Goal: Task Accomplishment & Management: Use online tool/utility

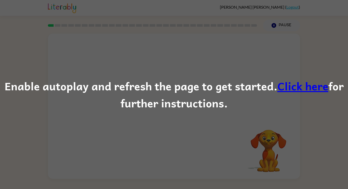
click at [180, 114] on div "Enable autoplay and refresh the page to get started. Click here for further ins…" at bounding box center [174, 94] width 348 height 189
click at [288, 88] on link "Click here" at bounding box center [302, 85] width 51 height 17
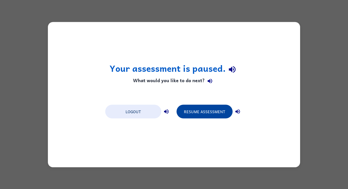
click at [185, 113] on button "Resume Assessment" at bounding box center [205, 112] width 56 height 14
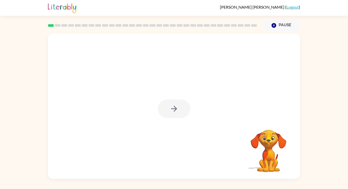
click at [172, 104] on div at bounding box center [174, 109] width 33 height 19
click at [171, 102] on button "button" at bounding box center [174, 109] width 33 height 19
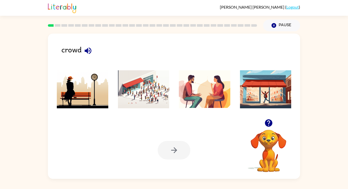
click at [158, 98] on img at bounding box center [143, 89] width 51 height 38
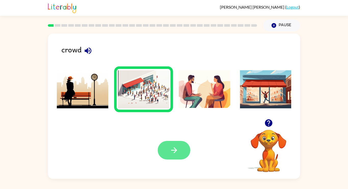
click at [181, 151] on button "button" at bounding box center [174, 150] width 33 height 19
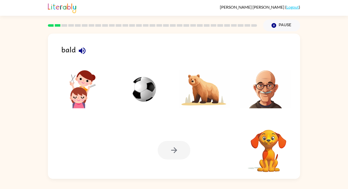
click at [181, 151] on div at bounding box center [174, 150] width 33 height 19
click at [255, 98] on img at bounding box center [265, 89] width 51 height 38
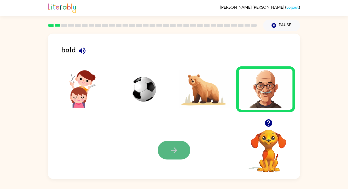
click at [173, 150] on icon "button" at bounding box center [174, 150] width 9 height 9
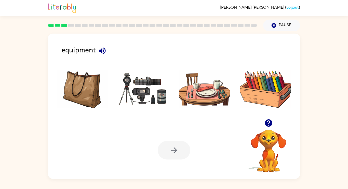
click at [151, 82] on img at bounding box center [143, 89] width 51 height 38
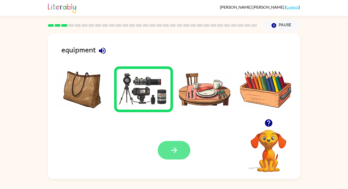
click at [180, 157] on button "button" at bounding box center [174, 150] width 33 height 19
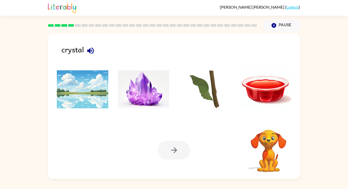
click at [153, 89] on img at bounding box center [143, 89] width 51 height 38
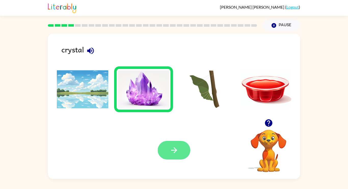
click at [184, 149] on button "button" at bounding box center [174, 150] width 33 height 19
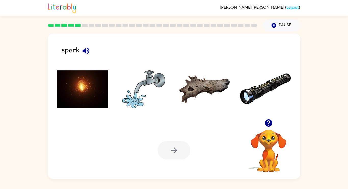
click at [71, 107] on img at bounding box center [82, 89] width 51 height 38
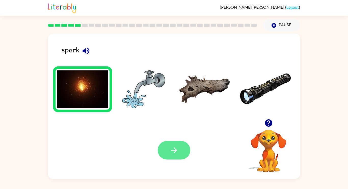
click at [173, 153] on icon "button" at bounding box center [174, 150] width 9 height 9
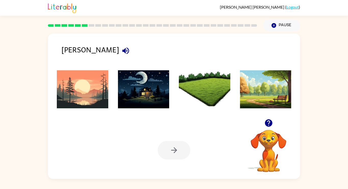
click at [210, 102] on img at bounding box center [204, 89] width 51 height 38
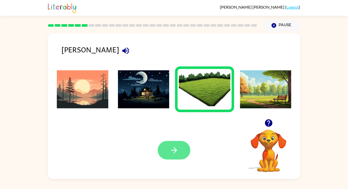
click at [173, 144] on button "button" at bounding box center [174, 150] width 33 height 19
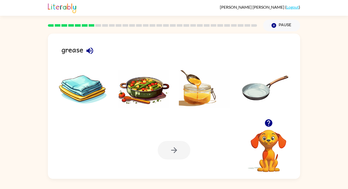
click at [139, 98] on img at bounding box center [143, 89] width 51 height 38
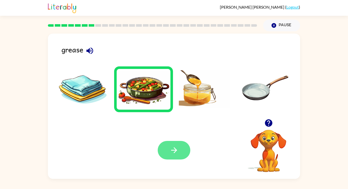
click at [162, 144] on button "button" at bounding box center [174, 150] width 33 height 19
click at [162, 144] on div at bounding box center [174, 150] width 33 height 19
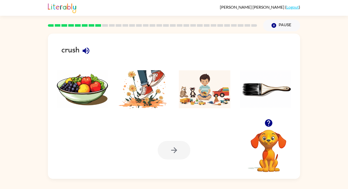
click at [150, 93] on img at bounding box center [143, 89] width 51 height 38
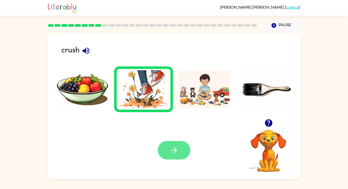
click at [166, 147] on button "button" at bounding box center [174, 150] width 33 height 19
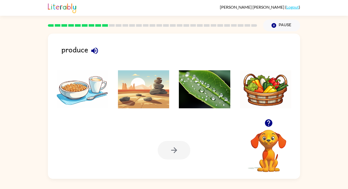
click at [261, 92] on img at bounding box center [265, 89] width 51 height 38
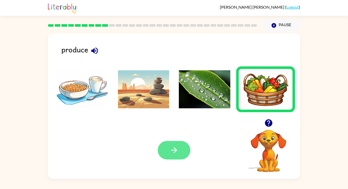
click at [183, 155] on button "button" at bounding box center [174, 150] width 33 height 19
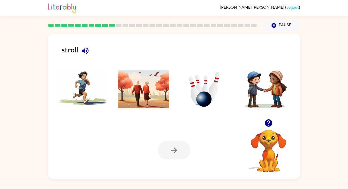
click at [146, 89] on img at bounding box center [143, 89] width 51 height 38
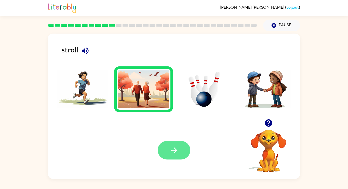
click at [186, 145] on button "button" at bounding box center [174, 150] width 33 height 19
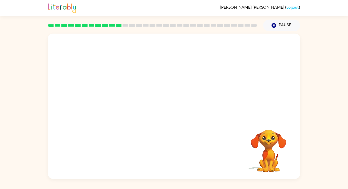
click at [118, 93] on video "Your browser must support playing .mp4 files to use Literably. Please try using…" at bounding box center [174, 77] width 252 height 86
click at [118, 92] on video "Your browser must support playing .mp4 files to use Literably. Please try using…" at bounding box center [174, 77] width 252 height 86
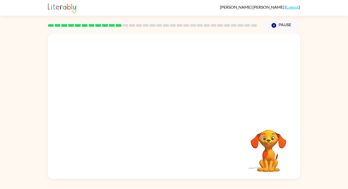
click at [118, 92] on video "Your browser must support playing .mp4 files to use Literably. Please try using…" at bounding box center [174, 77] width 252 height 86
click at [117, 91] on video "Your browser must support playing .mp4 files to use Literably. Please try using…" at bounding box center [174, 77] width 252 height 86
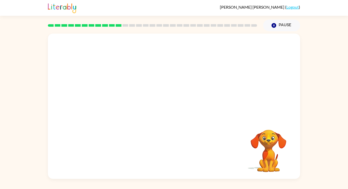
click at [117, 91] on video "Your browser must support playing .mp4 files to use Literably. Please try using…" at bounding box center [174, 77] width 252 height 86
click at [117, 92] on video "Your browser must support playing .mp4 files to use Literably. Please try using…" at bounding box center [174, 77] width 252 height 86
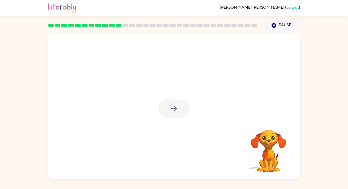
click at [171, 110] on div at bounding box center [174, 109] width 33 height 19
click at [184, 110] on button "button" at bounding box center [174, 109] width 33 height 19
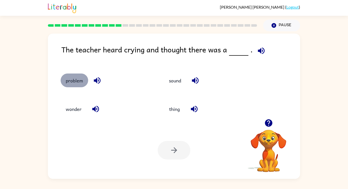
click at [68, 82] on button "problem" at bounding box center [75, 81] width 28 height 14
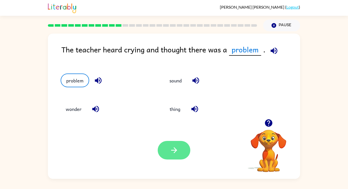
click at [163, 148] on button "button" at bounding box center [174, 150] width 33 height 19
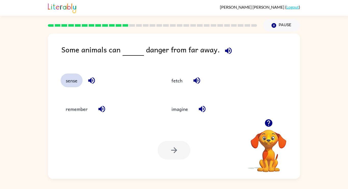
click at [74, 80] on button "sense" at bounding box center [72, 81] width 22 height 14
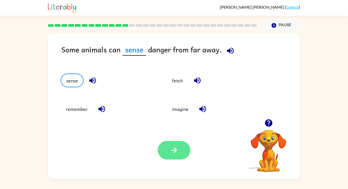
click at [179, 150] on button "button" at bounding box center [174, 150] width 33 height 19
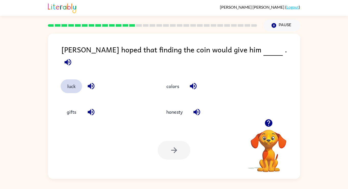
click at [72, 79] on button "luck" at bounding box center [71, 86] width 21 height 14
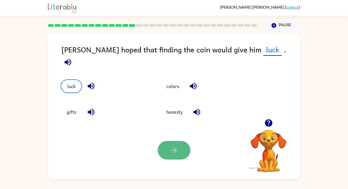
click at [180, 150] on button "button" at bounding box center [174, 150] width 33 height 19
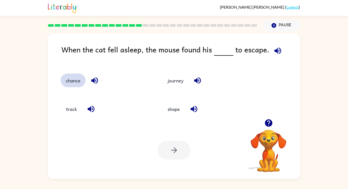
click at [76, 80] on button "chance" at bounding box center [73, 81] width 25 height 14
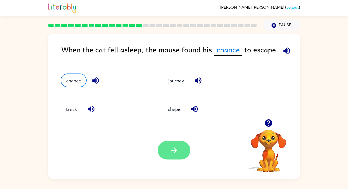
click at [168, 149] on button "button" at bounding box center [174, 150] width 33 height 19
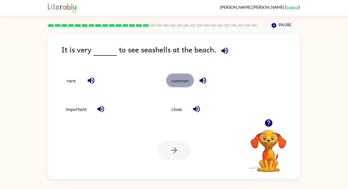
click at [177, 82] on button "common" at bounding box center [180, 81] width 28 height 14
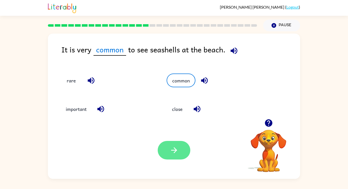
click at [165, 151] on button "button" at bounding box center [174, 150] width 33 height 19
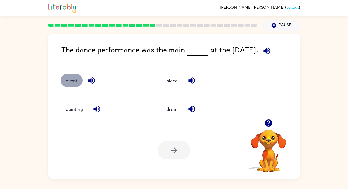
click at [76, 83] on button "event" at bounding box center [72, 81] width 22 height 14
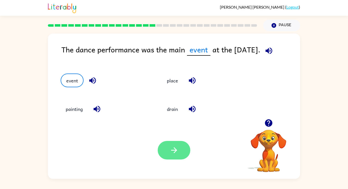
click at [187, 150] on button "button" at bounding box center [174, 150] width 33 height 19
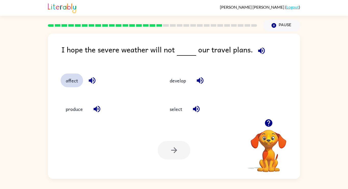
click at [66, 79] on button "affect" at bounding box center [72, 81] width 22 height 14
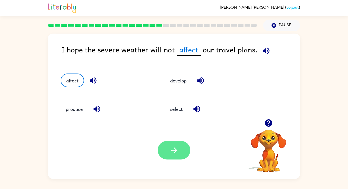
click at [167, 151] on button "button" at bounding box center [174, 150] width 33 height 19
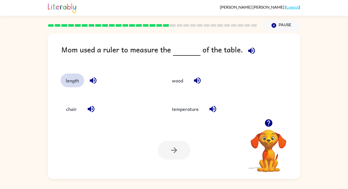
click at [72, 77] on button "length" at bounding box center [72, 81] width 23 height 14
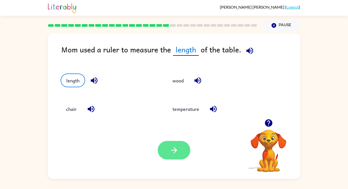
click at [182, 147] on button "button" at bounding box center [174, 150] width 33 height 19
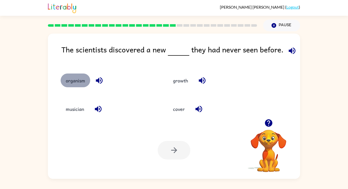
click at [74, 81] on button "organism" at bounding box center [76, 81] width 30 height 14
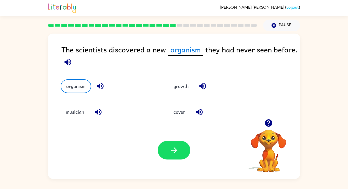
click at [186, 159] on div at bounding box center [174, 150] width 33 height 19
click at [184, 156] on button "button" at bounding box center [174, 150] width 33 height 19
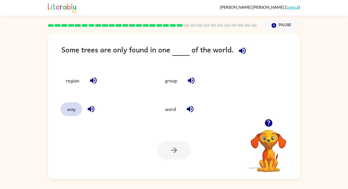
click at [78, 112] on button "way" at bounding box center [71, 109] width 21 height 14
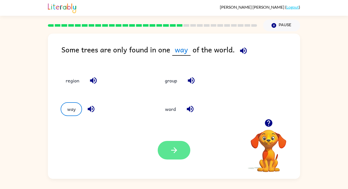
click at [168, 150] on button "button" at bounding box center [174, 150] width 33 height 19
click at [242, 51] on icon "button" at bounding box center [243, 50] width 9 height 9
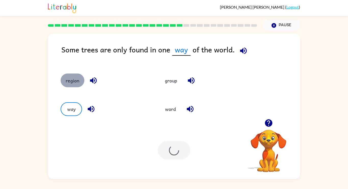
click at [72, 83] on button "region" at bounding box center [73, 81] width 24 height 14
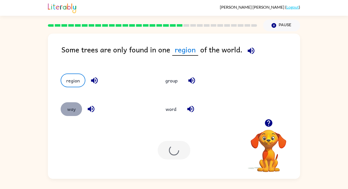
click at [77, 111] on button "way" at bounding box center [71, 109] width 21 height 14
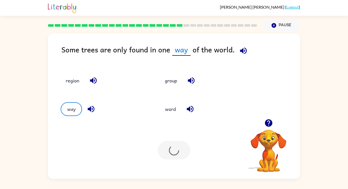
click at [176, 153] on div at bounding box center [174, 150] width 33 height 19
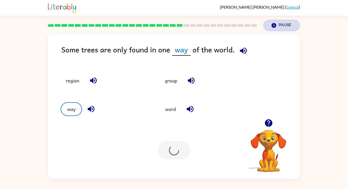
click at [270, 25] on button "Pause Pause" at bounding box center [281, 26] width 37 height 12
click at [287, 26] on button "Pause Pause" at bounding box center [281, 26] width 37 height 12
click at [172, 84] on button "group" at bounding box center [171, 81] width 22 height 14
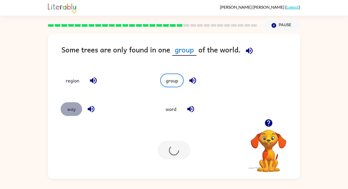
click at [78, 109] on button "way" at bounding box center [71, 109] width 21 height 14
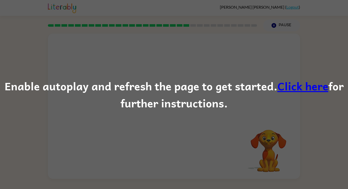
click at [222, 71] on div "Enable autoplay and refresh the page to get started. Click here for further ins…" at bounding box center [174, 94] width 348 height 189
click at [171, 113] on div "Enable autoplay and refresh the page to get started. Click here for further ins…" at bounding box center [174, 94] width 348 height 189
click at [292, 86] on link "Click here" at bounding box center [302, 85] width 51 height 17
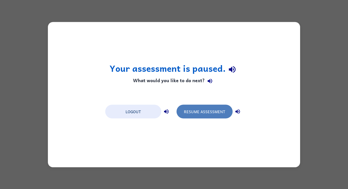
click at [189, 116] on button "Resume Assessment" at bounding box center [205, 112] width 56 height 14
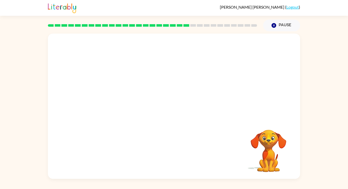
click at [122, 103] on video "Your browser must support playing .mp4 files to use Literably. Please try using…" at bounding box center [174, 77] width 252 height 86
click at [189, 108] on button "button" at bounding box center [174, 109] width 33 height 19
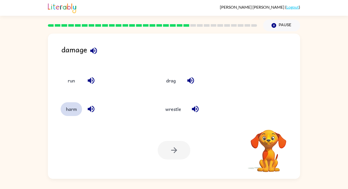
click at [67, 109] on button "harm" at bounding box center [71, 109] width 21 height 14
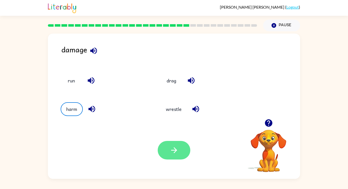
click at [159, 150] on button "button" at bounding box center [174, 150] width 33 height 19
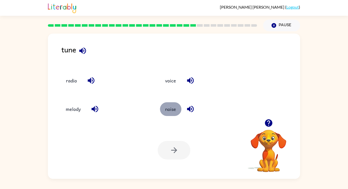
click at [174, 109] on button "noise" at bounding box center [170, 109] width 21 height 14
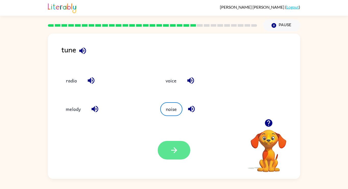
click at [170, 146] on icon "button" at bounding box center [174, 150] width 9 height 9
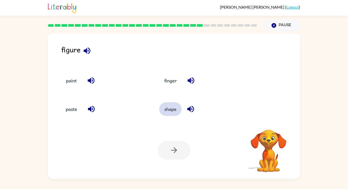
click at [163, 111] on button "shape" at bounding box center [170, 109] width 22 height 14
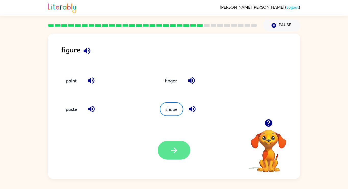
click at [177, 151] on icon "button" at bounding box center [174, 150] width 9 height 9
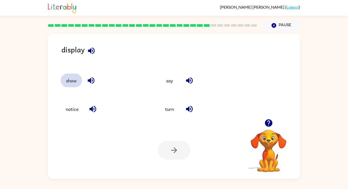
click at [76, 76] on button "show" at bounding box center [71, 81] width 21 height 14
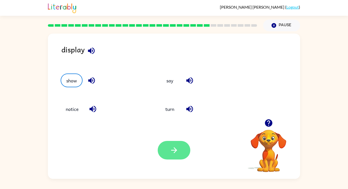
click at [168, 145] on button "button" at bounding box center [174, 150] width 33 height 19
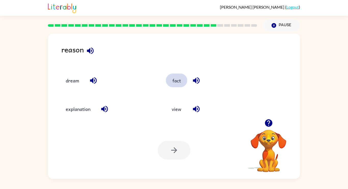
click at [172, 83] on button "fact" at bounding box center [176, 81] width 21 height 14
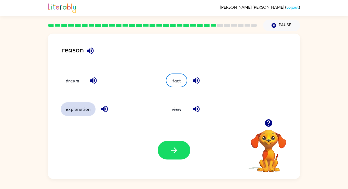
click at [74, 104] on button "explanation" at bounding box center [78, 109] width 35 height 14
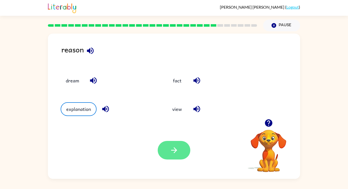
click at [168, 141] on button "button" at bounding box center [174, 150] width 33 height 19
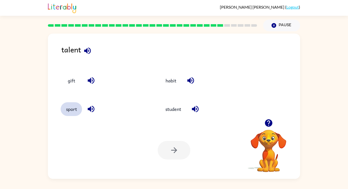
click at [66, 112] on button "sport" at bounding box center [71, 109] width 21 height 14
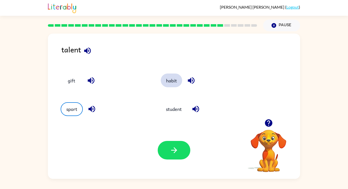
click at [167, 86] on button "habit" at bounding box center [171, 81] width 21 height 14
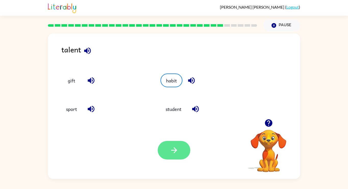
click at [172, 145] on button "button" at bounding box center [174, 150] width 33 height 19
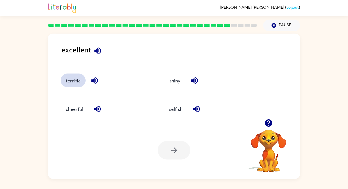
click at [75, 80] on button "terrific" at bounding box center [73, 81] width 25 height 14
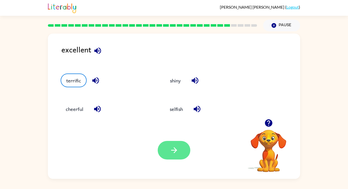
click at [169, 144] on button "button" at bounding box center [174, 150] width 33 height 19
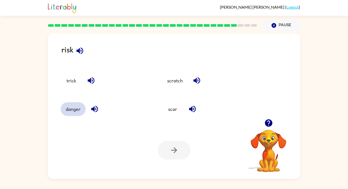
click at [62, 111] on button "danger" at bounding box center [73, 109] width 25 height 14
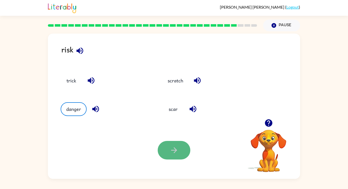
click at [167, 141] on button "button" at bounding box center [174, 150] width 33 height 19
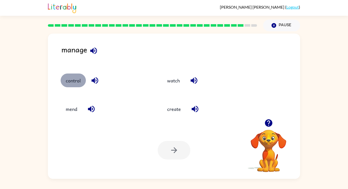
click at [75, 78] on button "control" at bounding box center [73, 81] width 25 height 14
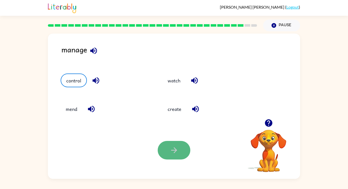
click at [167, 150] on button "button" at bounding box center [174, 150] width 33 height 19
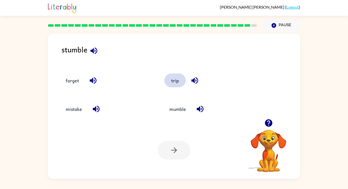
click at [175, 81] on button "trip" at bounding box center [174, 81] width 21 height 14
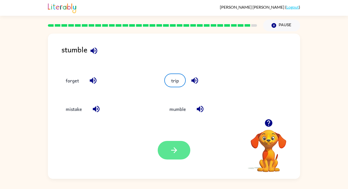
click at [183, 145] on button "button" at bounding box center [174, 150] width 33 height 19
